Goal: Communication & Community: Answer question/provide support

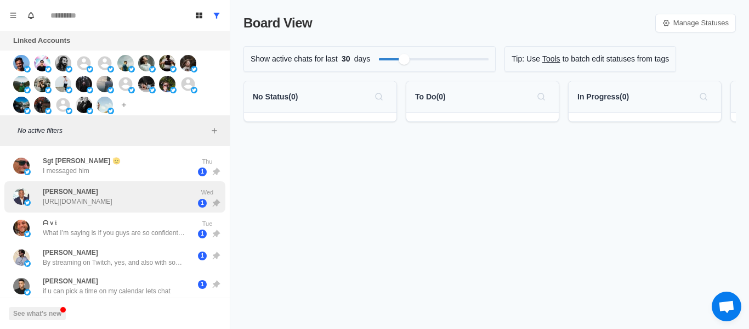
scroll to position [110, 0]
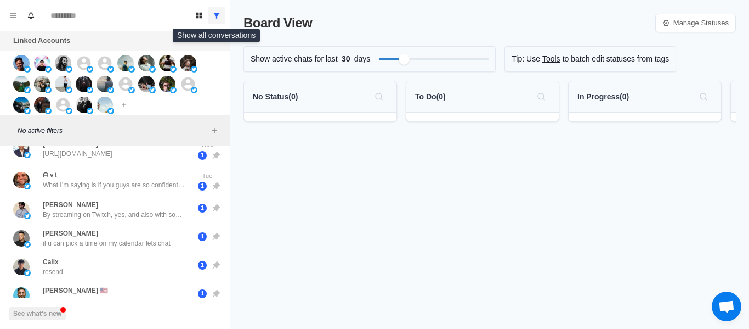
click at [213, 9] on button "Show all conversations" at bounding box center [217, 16] width 18 height 18
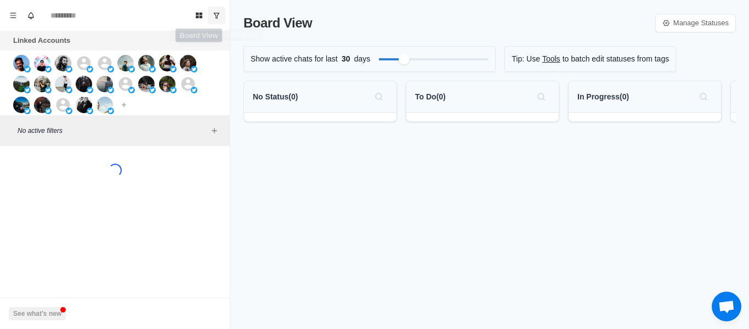
click at [211, 14] on button "Show unread conversations" at bounding box center [217, 16] width 18 height 18
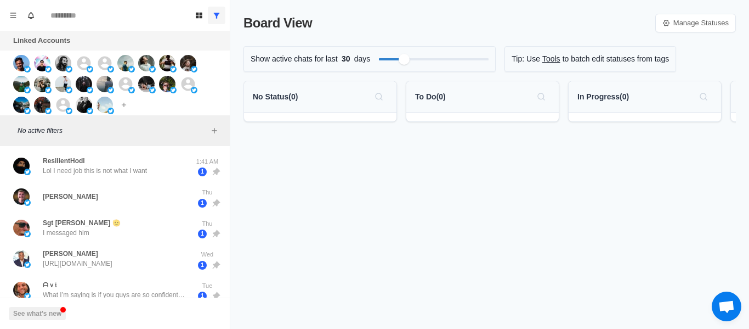
click at [211, 16] on button "Show all conversations" at bounding box center [217, 16] width 18 height 18
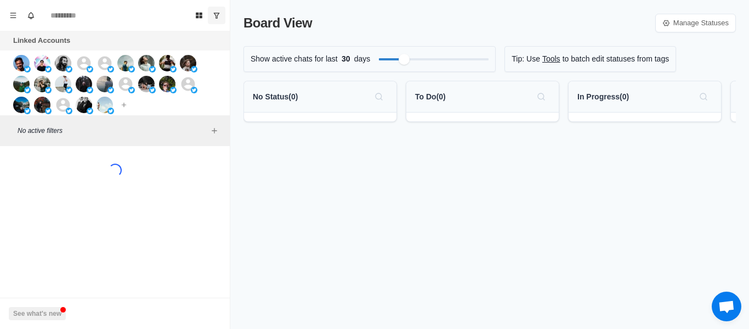
click at [211, 16] on button "Show unread conversations" at bounding box center [217, 16] width 18 height 18
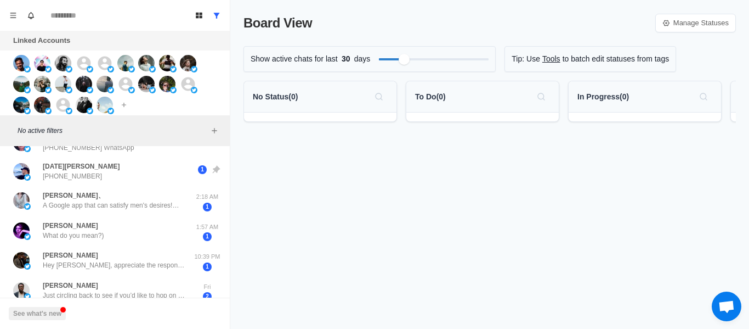
scroll to position [384, 0]
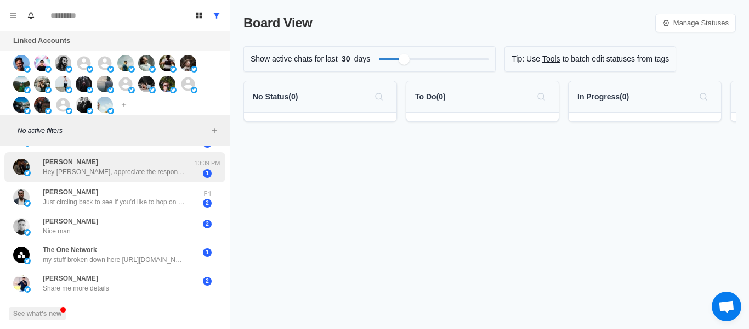
click at [128, 174] on p "Hey [PERSON_NAME], appreciate the response. Book in a call here so we can provi…" at bounding box center [114, 172] width 143 height 10
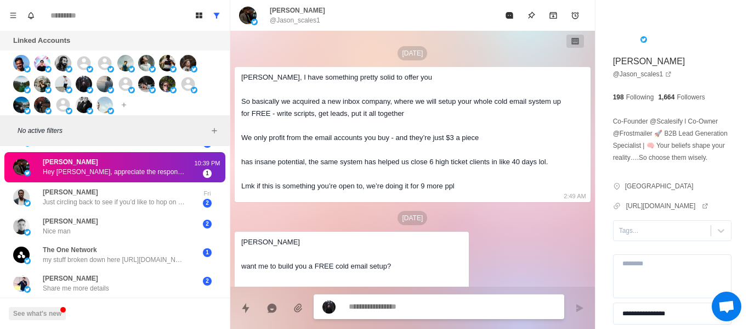
scroll to position [163, 0]
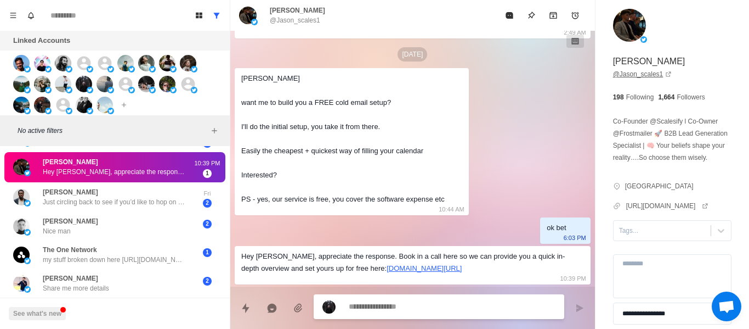
click at [633, 71] on link "@ Jason_scales1" at bounding box center [642, 74] width 59 height 10
type textarea "*"
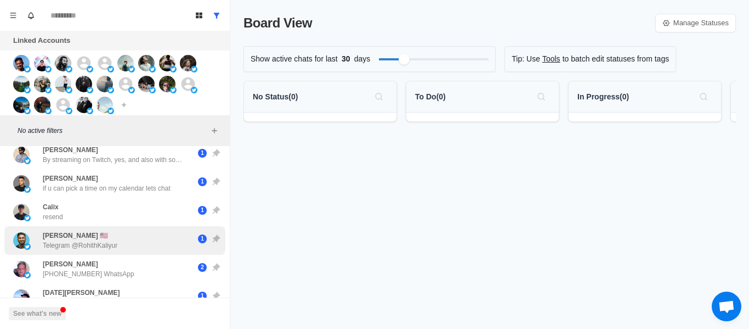
scroll to position [274, 0]
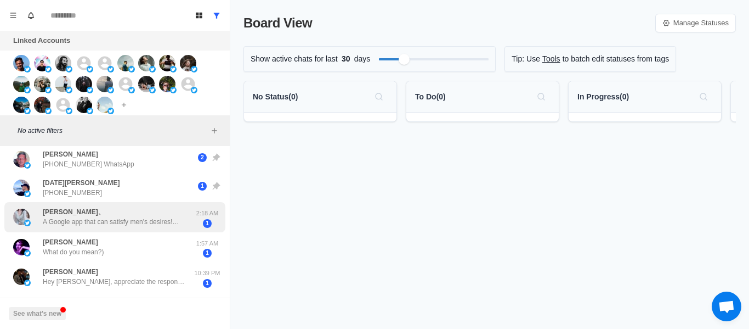
click at [78, 213] on div "Amelia、 A Google app that can satisfy men's desires!💋 Beauties from around the …" at bounding box center [114, 217] width 143 height 20
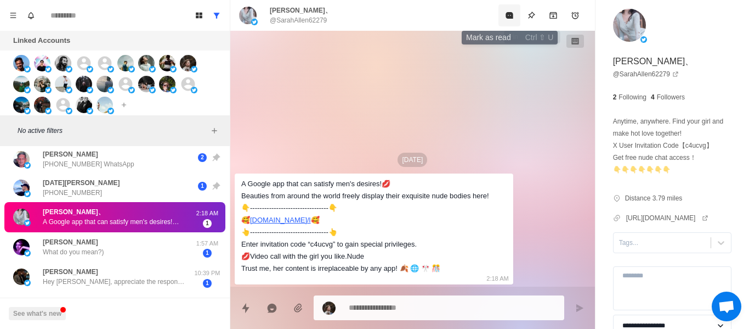
click at [520, 16] on button "Mark as read" at bounding box center [510, 15] width 22 height 22
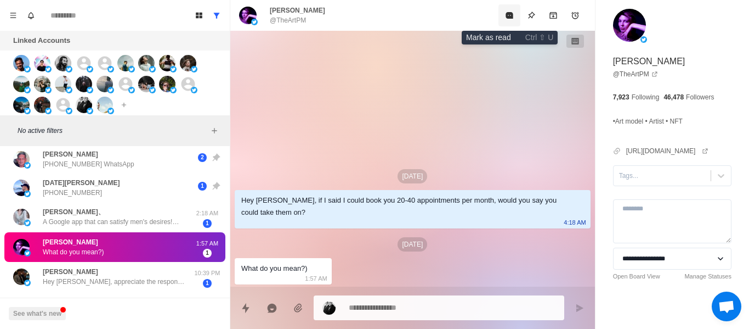
click at [511, 15] on icon "Mark as read" at bounding box center [509, 15] width 7 height 7
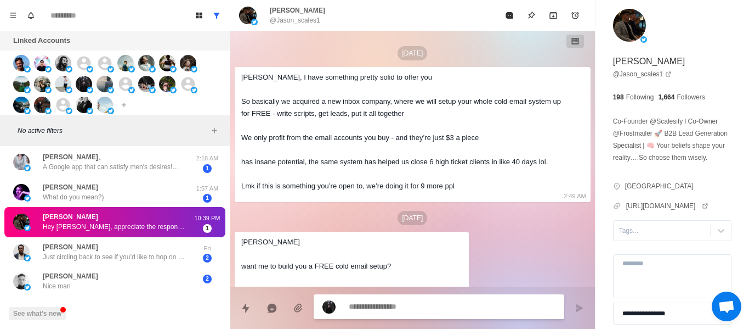
scroll to position [163, 0]
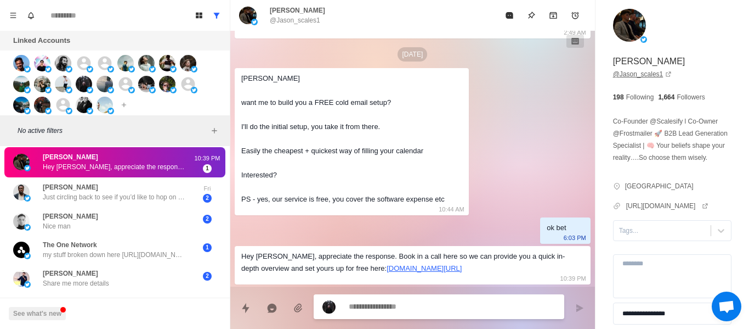
type textarea "*"
click at [653, 72] on link "@ Jason_scales1" at bounding box center [642, 74] width 59 height 10
